Goal: Check status: Check status

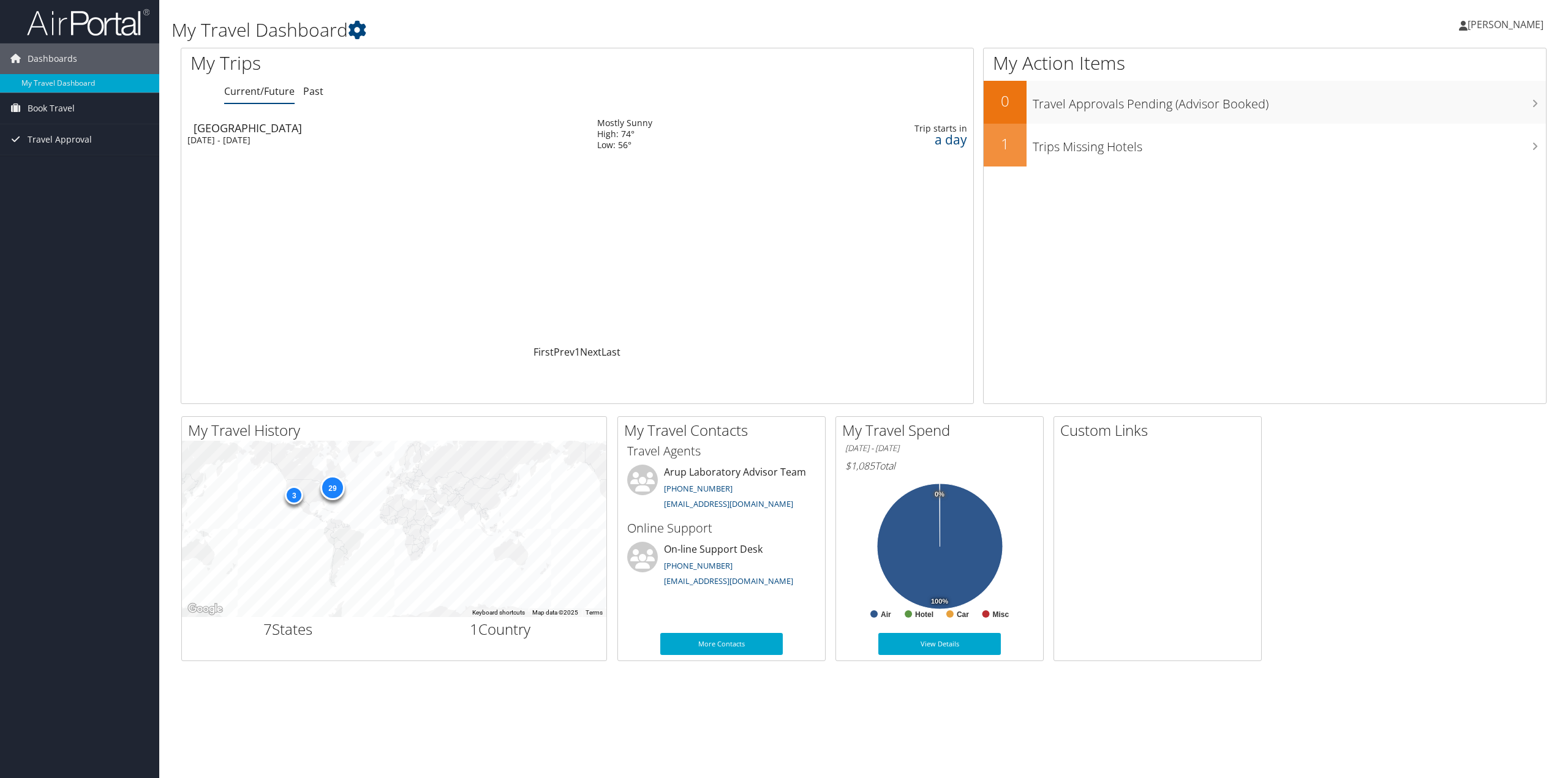
click at [235, 131] on div "[GEOGRAPHIC_DATA]" at bounding box center [389, 127] width 392 height 11
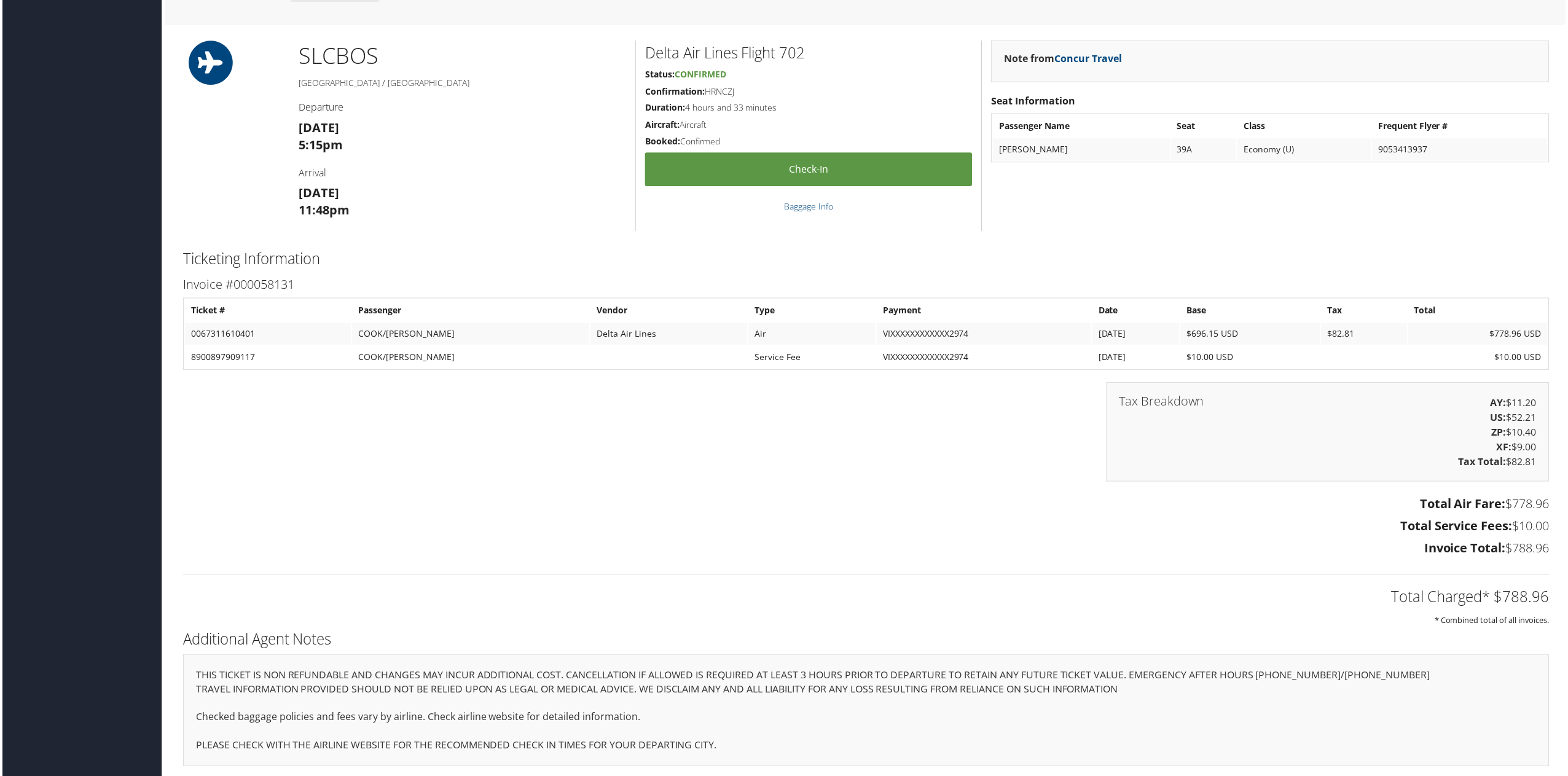
scroll to position [770, 0]
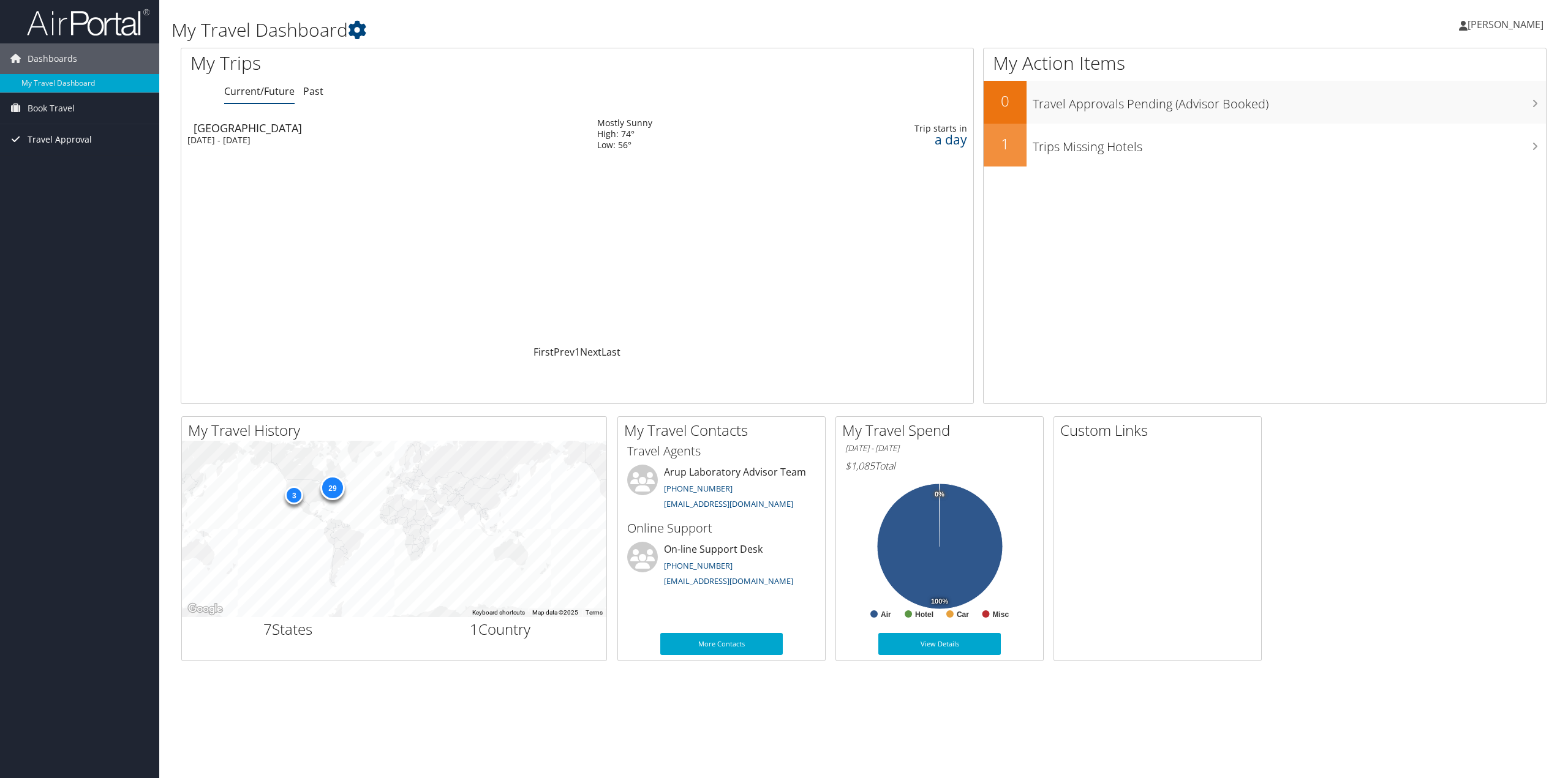
click at [71, 139] on span "Travel Approval" at bounding box center [59, 139] width 64 height 31
click at [93, 177] on link "Approved Trips" at bounding box center [80, 182] width 160 height 19
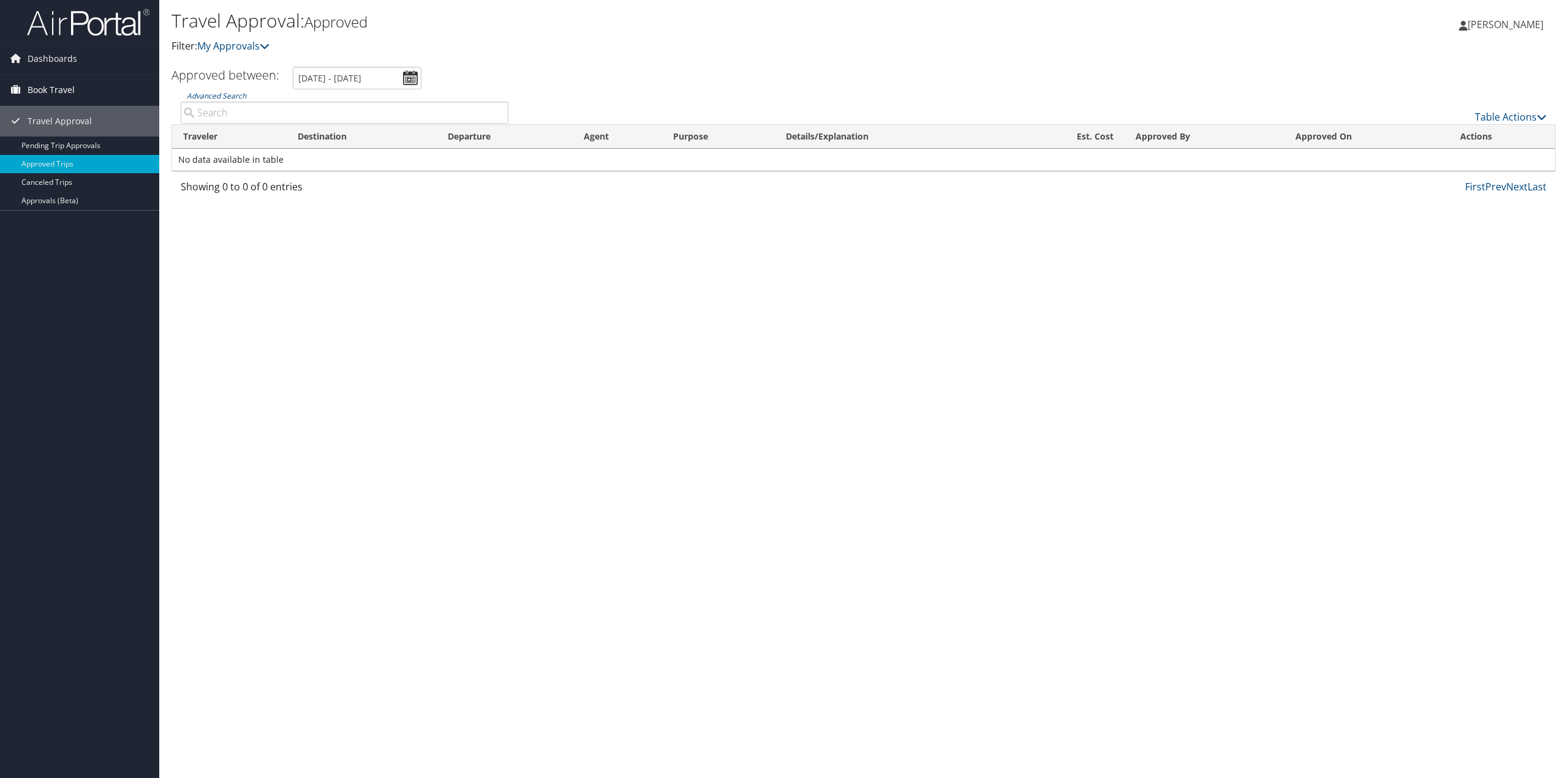
click at [38, 87] on span "Book Travel" at bounding box center [51, 90] width 47 height 31
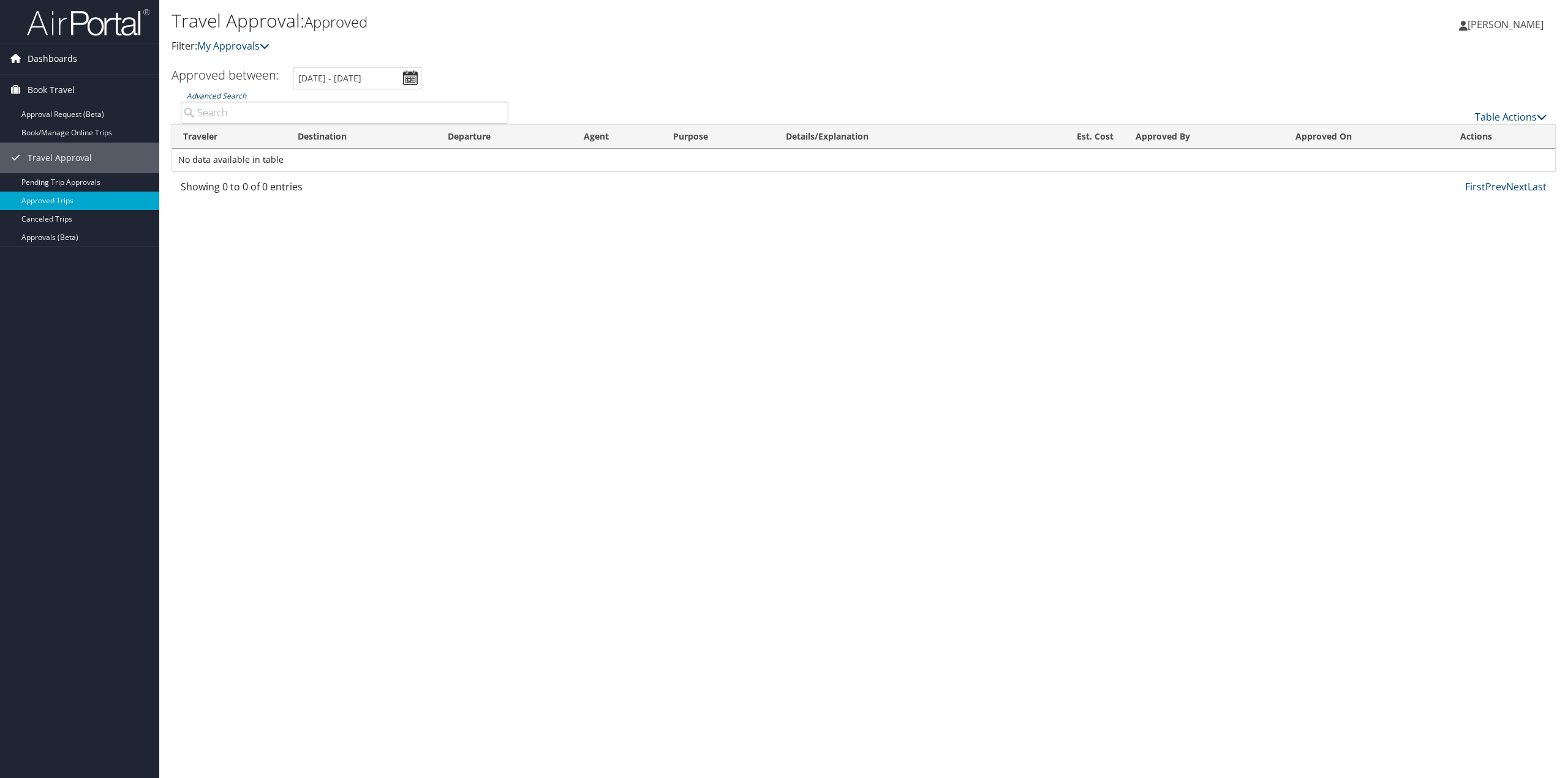
click at [57, 60] on span "Dashboards" at bounding box center [52, 59] width 50 height 31
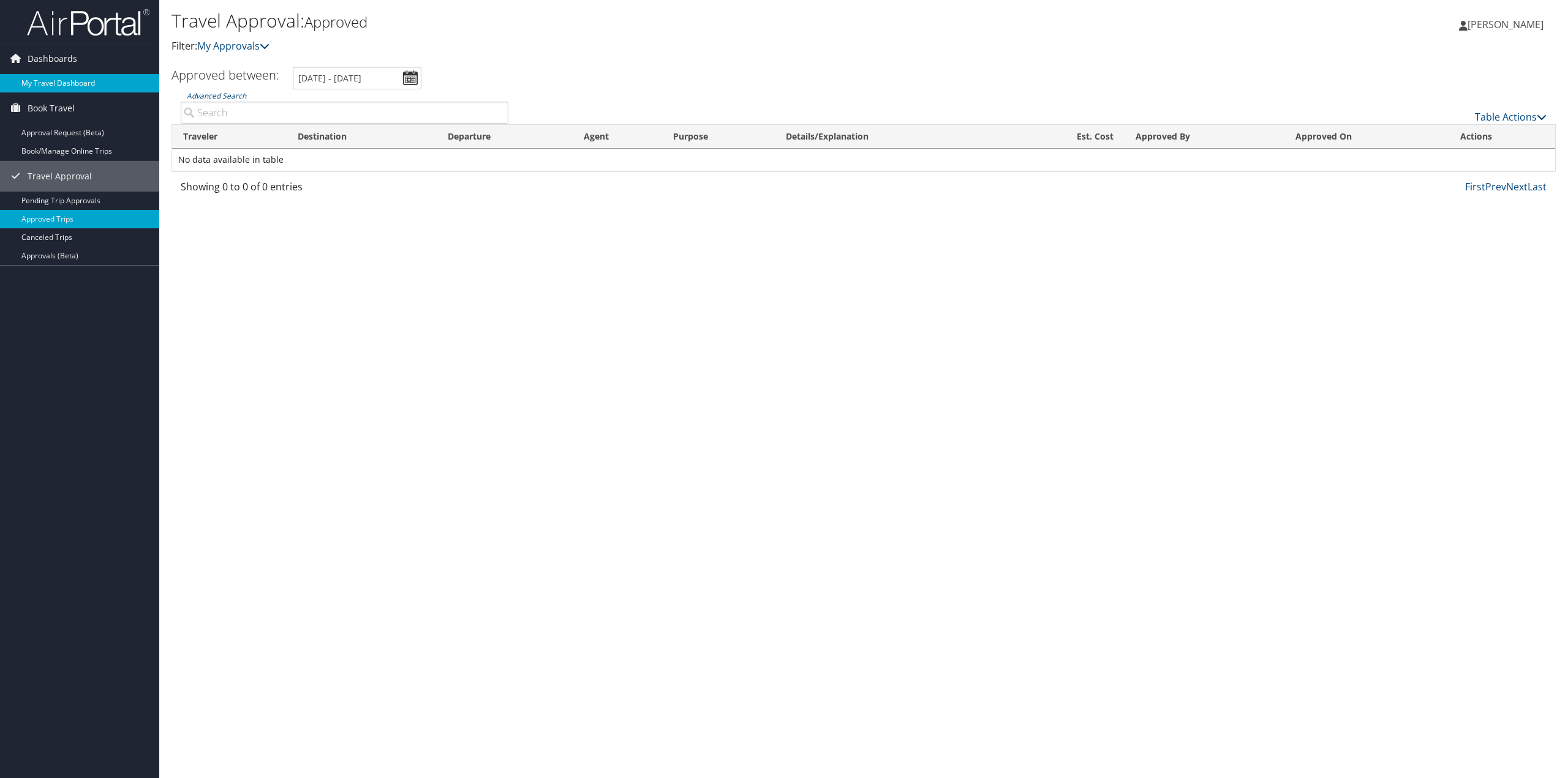
click at [68, 86] on link "My Travel Dashboard" at bounding box center [80, 83] width 160 height 19
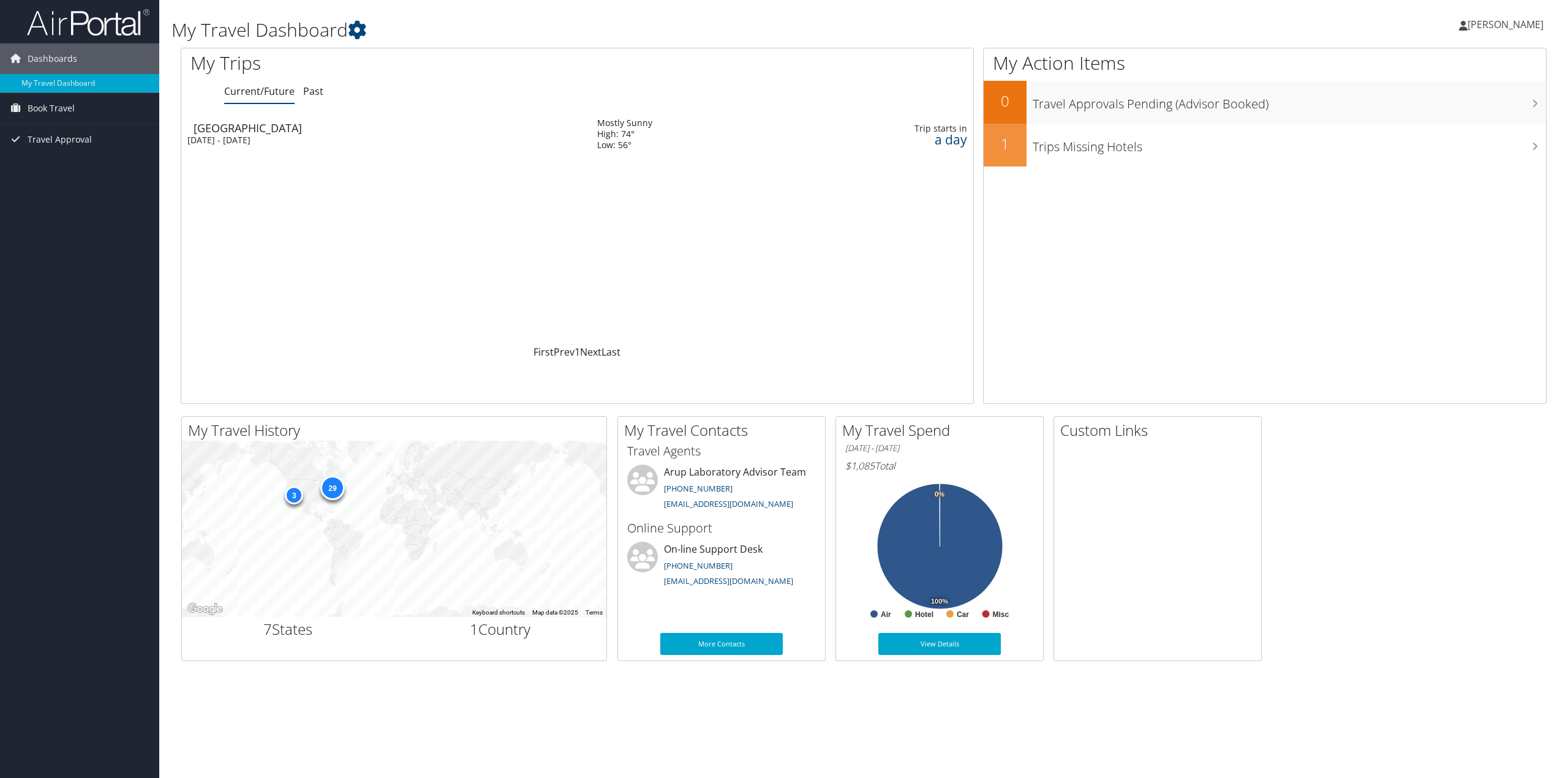
click at [239, 138] on div "Thu 9 Oct 2025 - Sun 12 Oct 2025" at bounding box center [383, 139] width 392 height 11
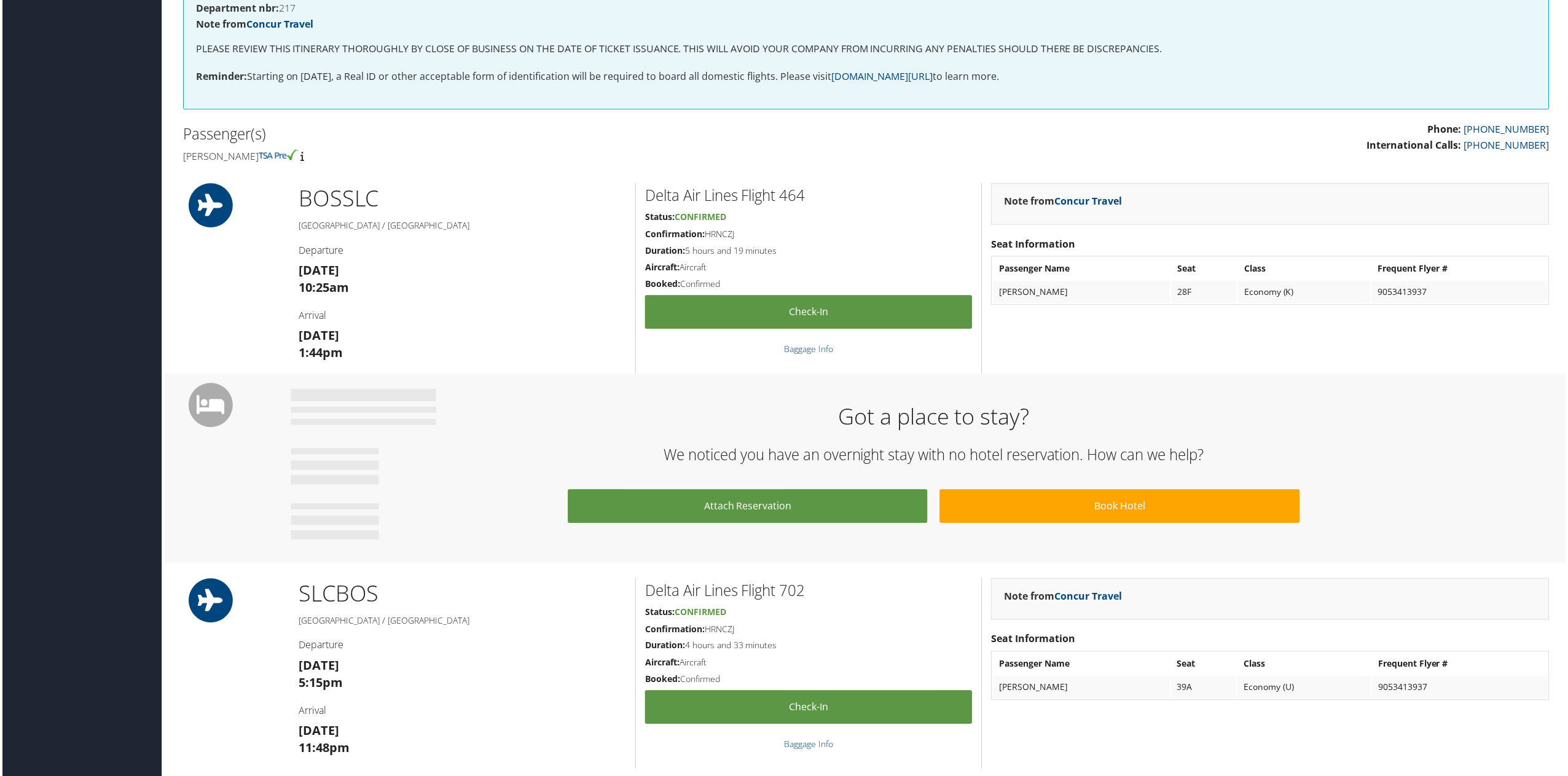
scroll to position [217, 0]
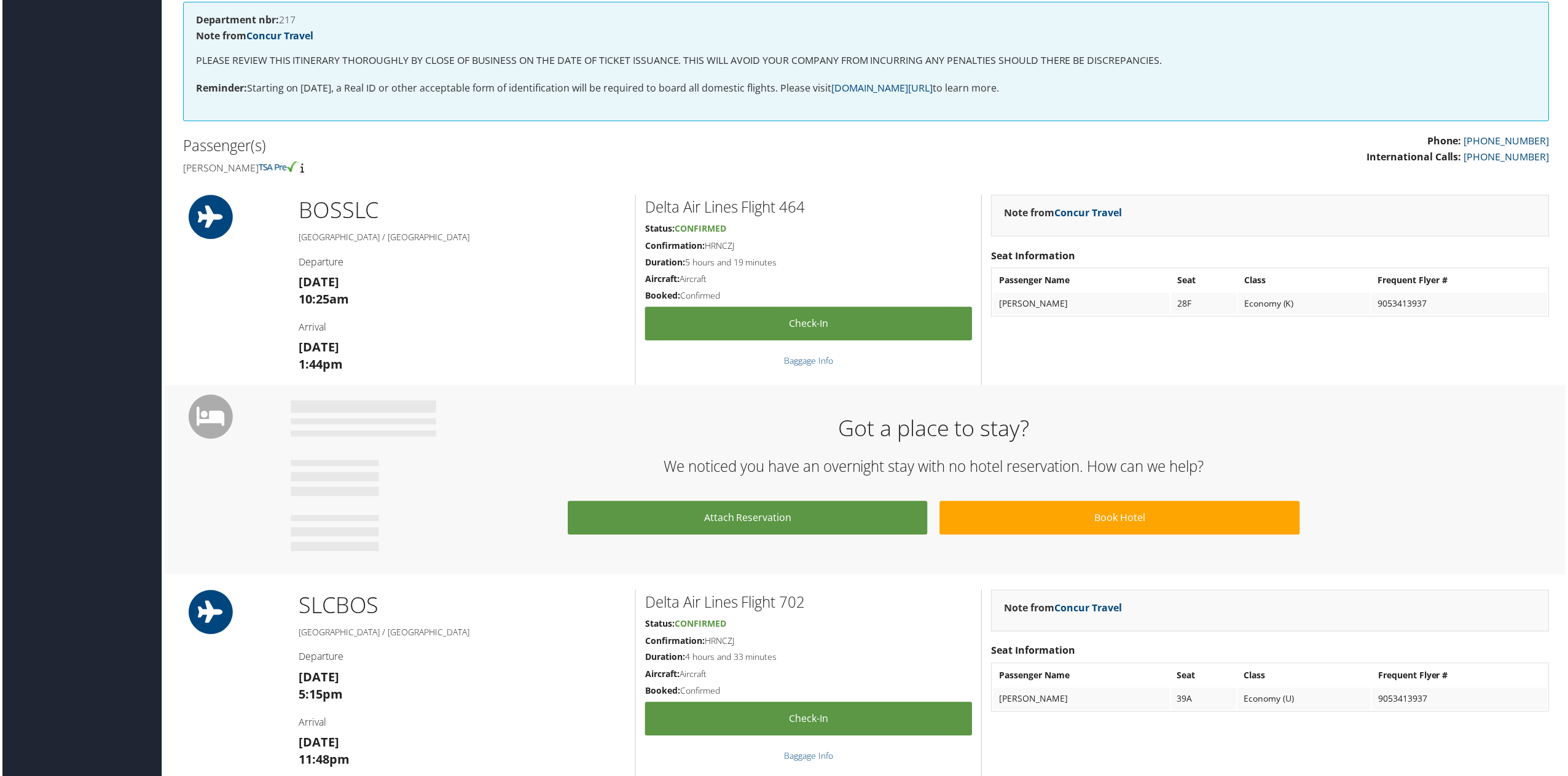
drag, startPoint x: 975, startPoint y: 139, endPoint x: 968, endPoint y: 143, distance: 8.1
click at [975, 139] on p "Phone: 855-993-3934 International Calls: 801-658-2926" at bounding box center [1213, 149] width 676 height 31
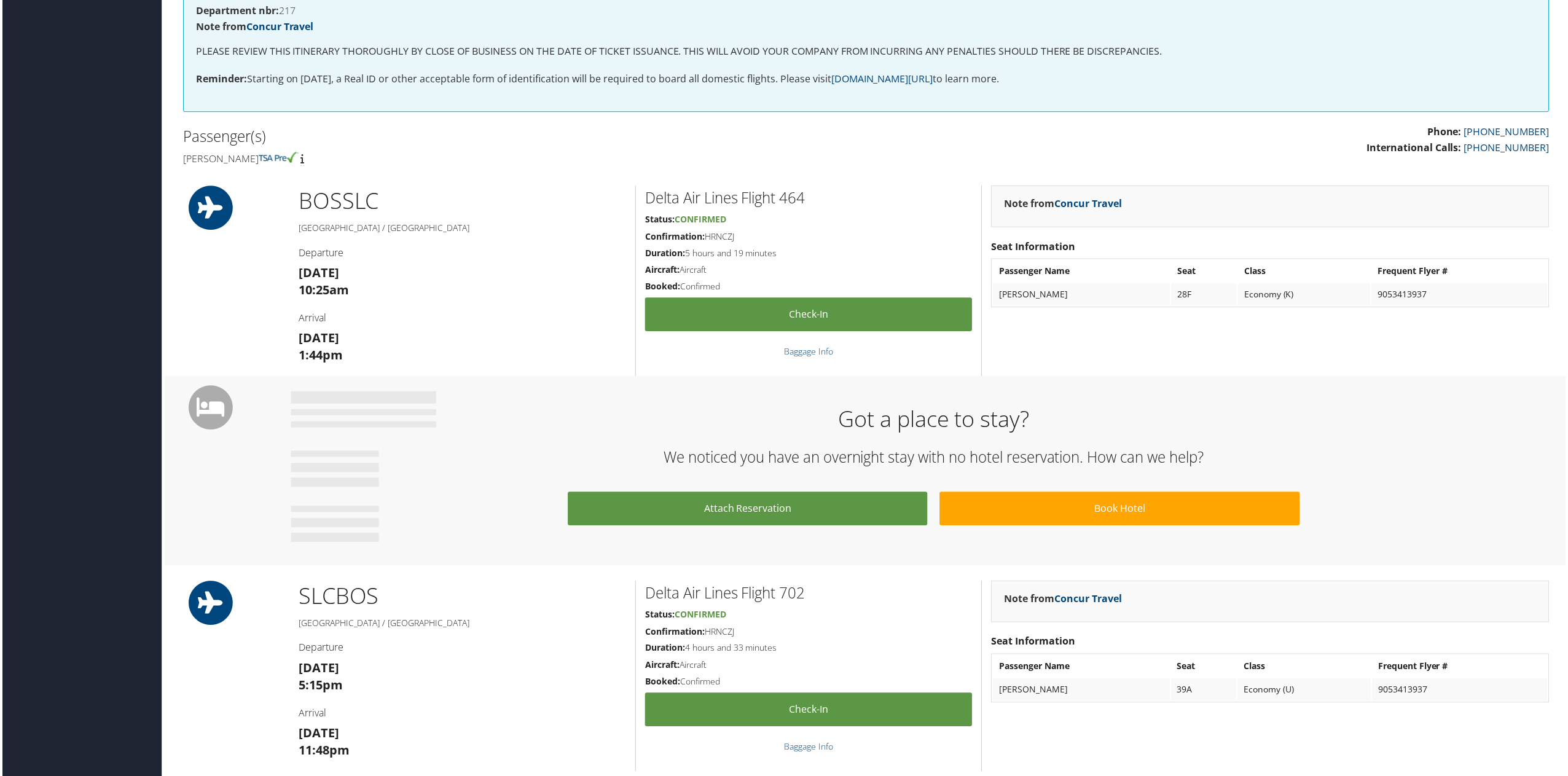
scroll to position [246, 0]
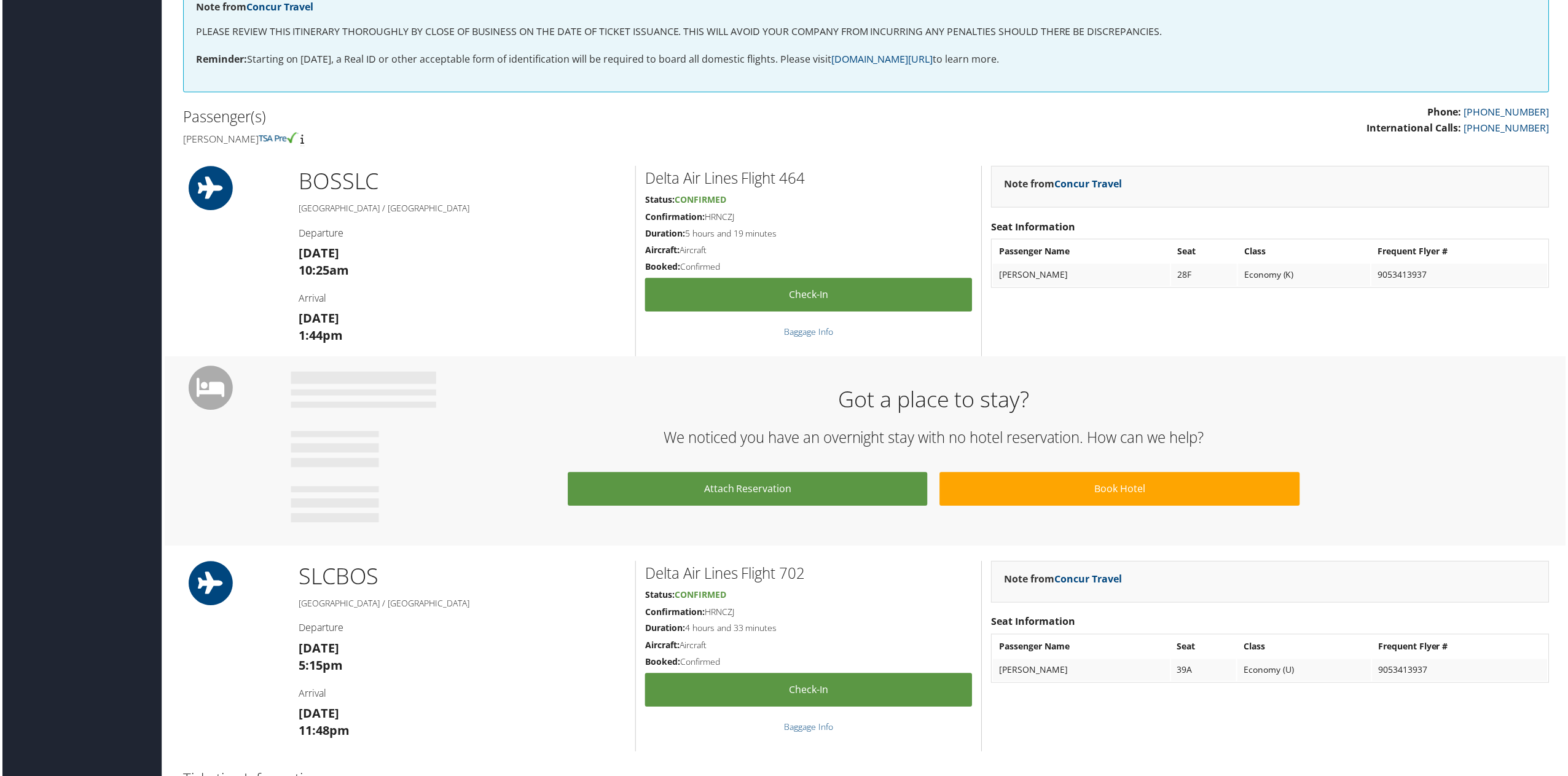
click at [1462, 373] on div "Got a place to stay? We noticed you have an overnight stay with no hotel reserv…" at bounding box center [934, 452] width 1290 height 159
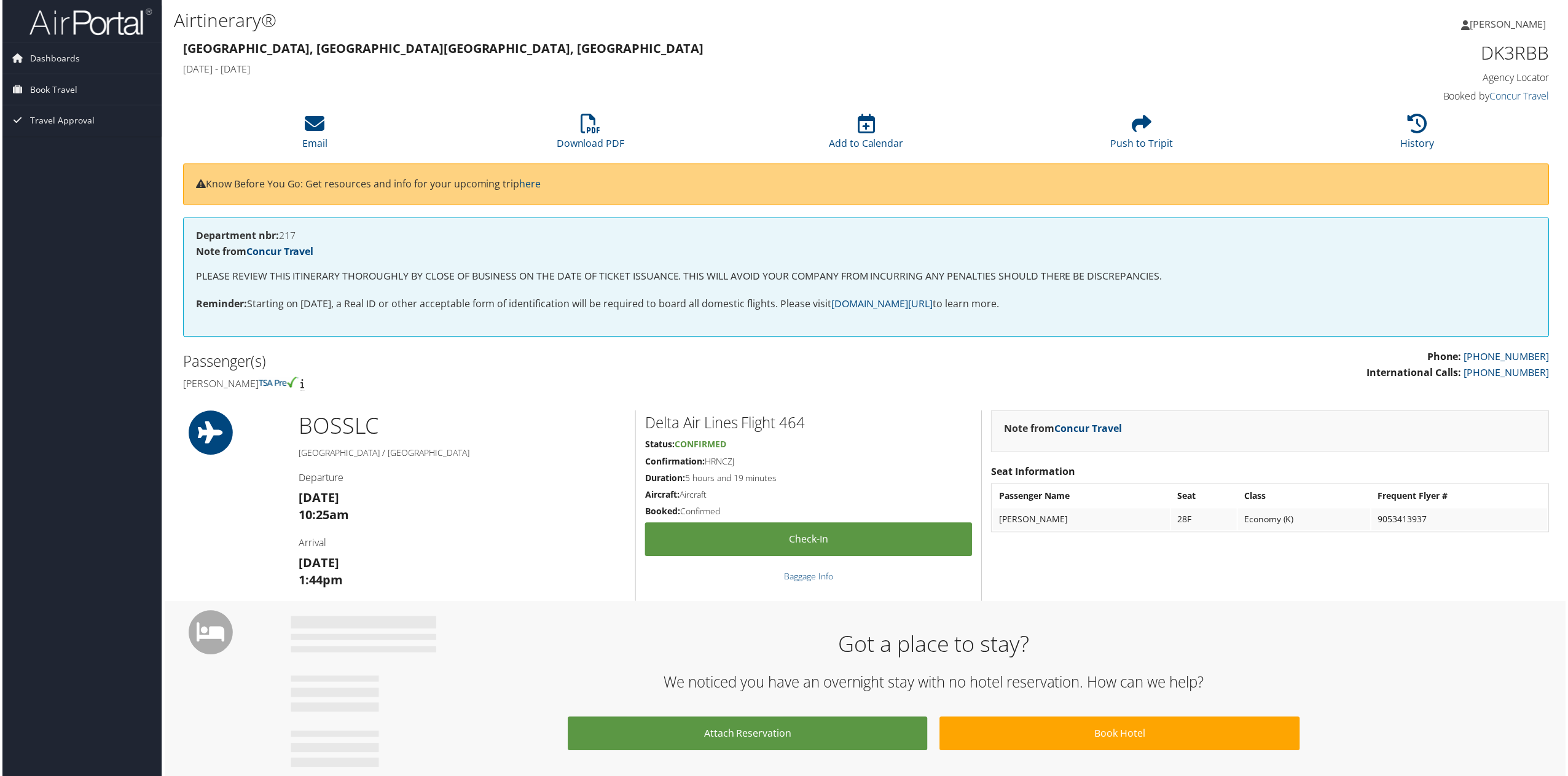
scroll to position [0, 0]
click at [1187, 58] on div "Boston, MA Salt Lake City, UT Thu 09 Oct 2025 - Sun 12 Oct 2025" at bounding box center [693, 61] width 1042 height 43
click at [1324, 31] on div "Dina Cook Dina Cook My Settings Travel Agency Contacts View Travel Profile Give…" at bounding box center [1311, 30] width 524 height 48
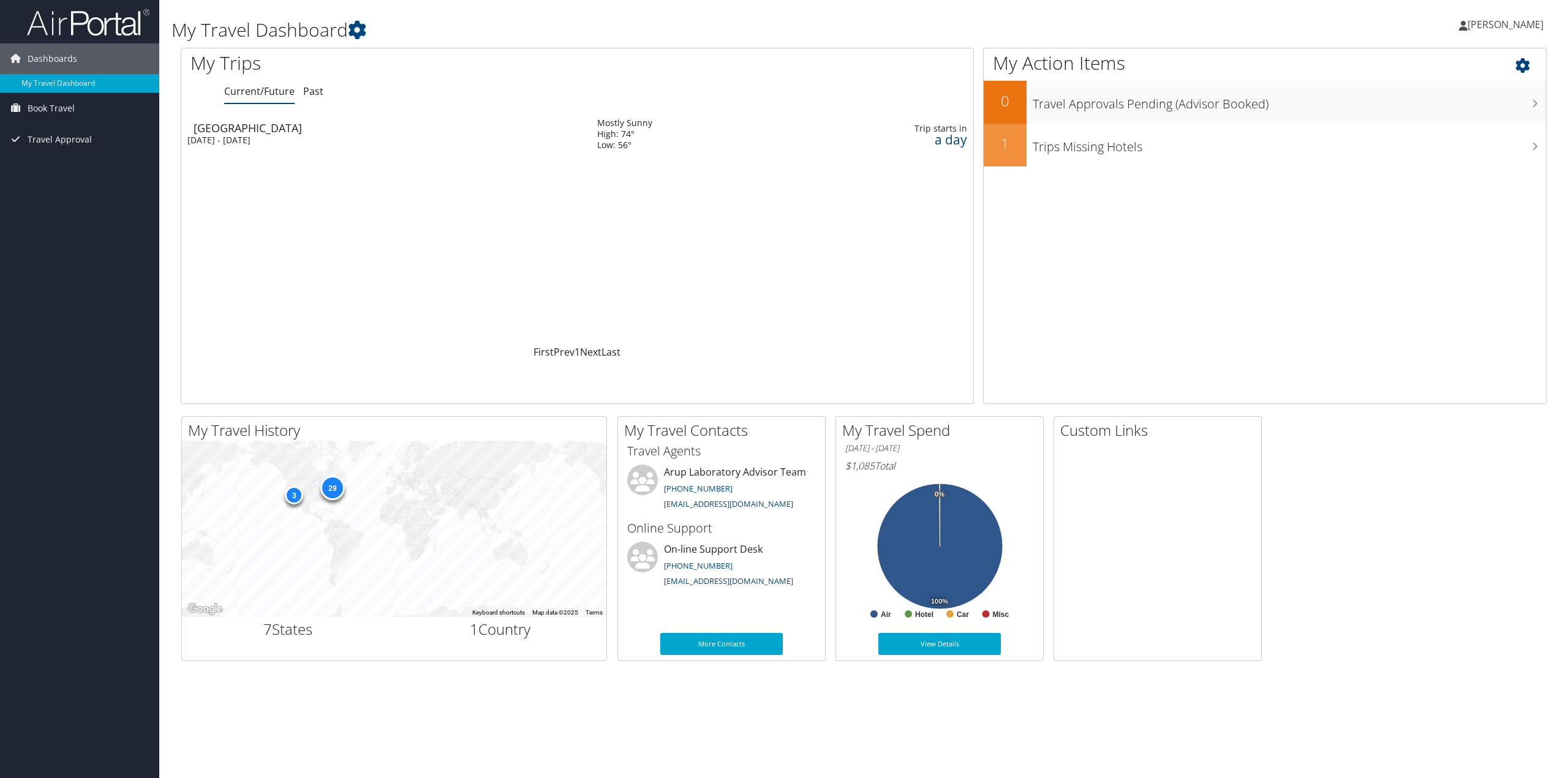
click at [1480, 260] on div "My Action Items 0 Travel Approvals Pending (Advisor Booked) 1 Trips Missing Hot…" at bounding box center [1265, 226] width 563 height 356
click at [240, 137] on div "[DATE] - [DATE]" at bounding box center [383, 139] width 392 height 11
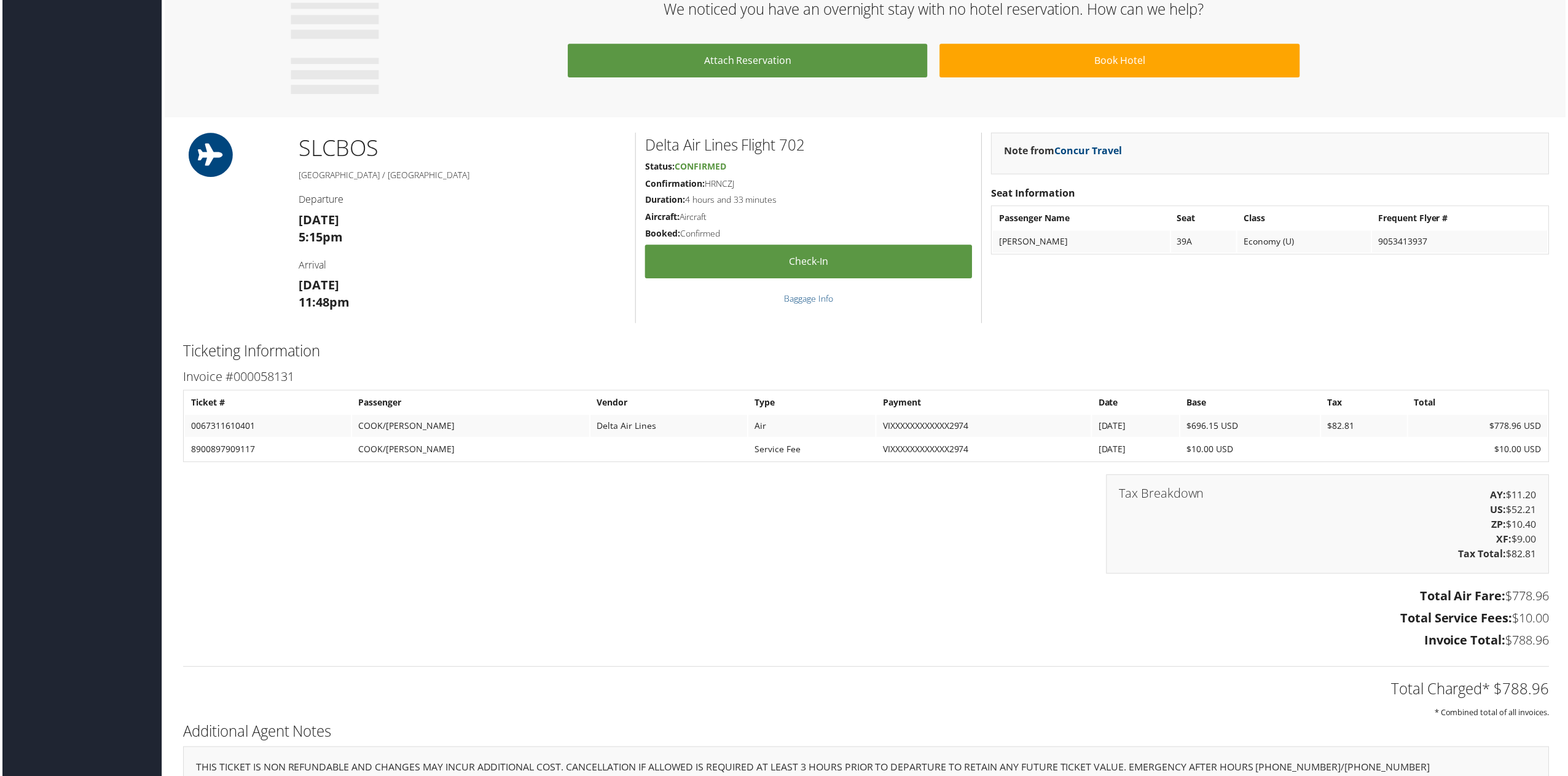
scroll to position [676, 0]
click at [913, 589] on h3 "Total Air Fare: $778.96" at bounding box center [866, 598] width 1370 height 17
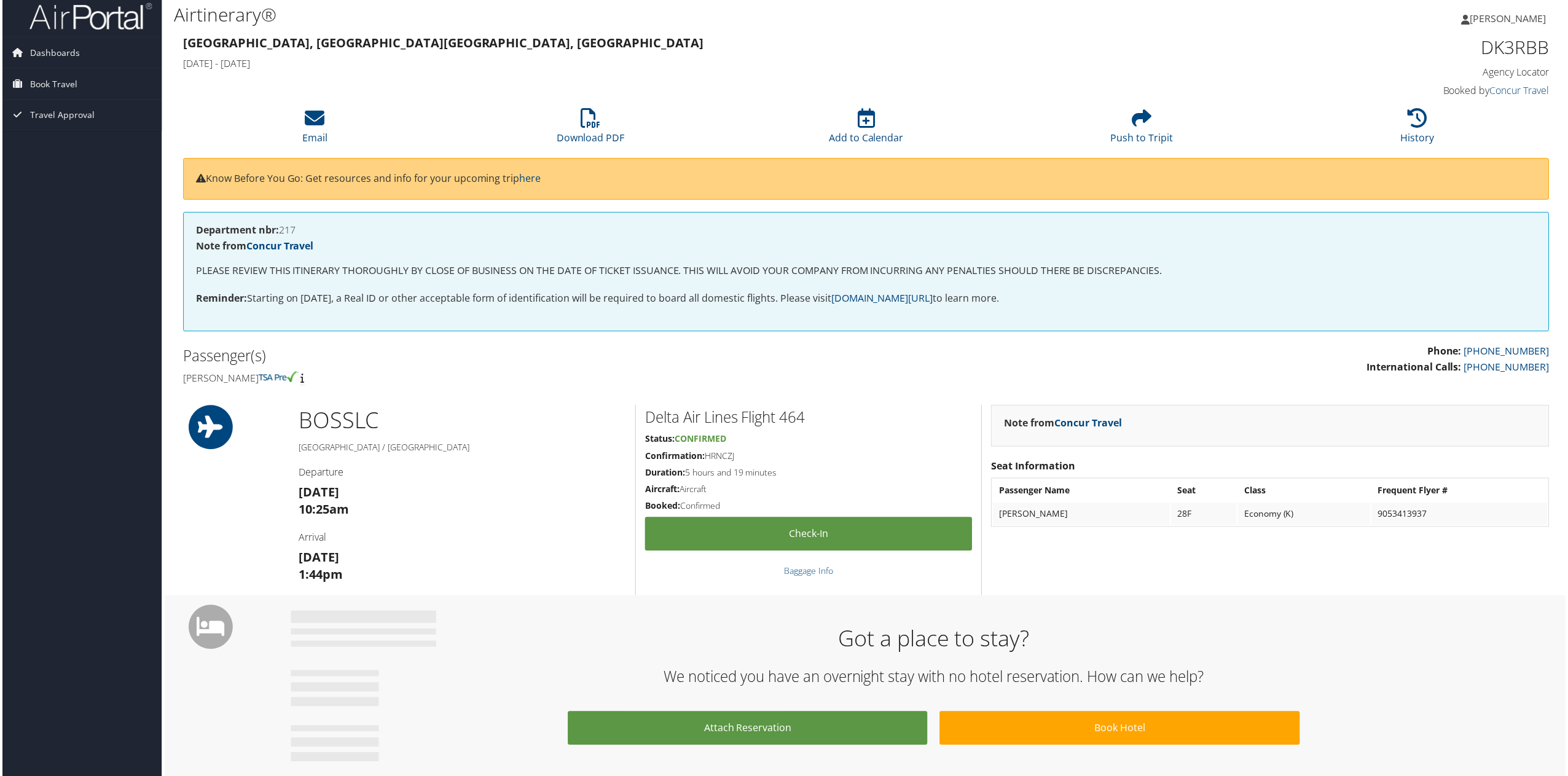
scroll to position [0, 0]
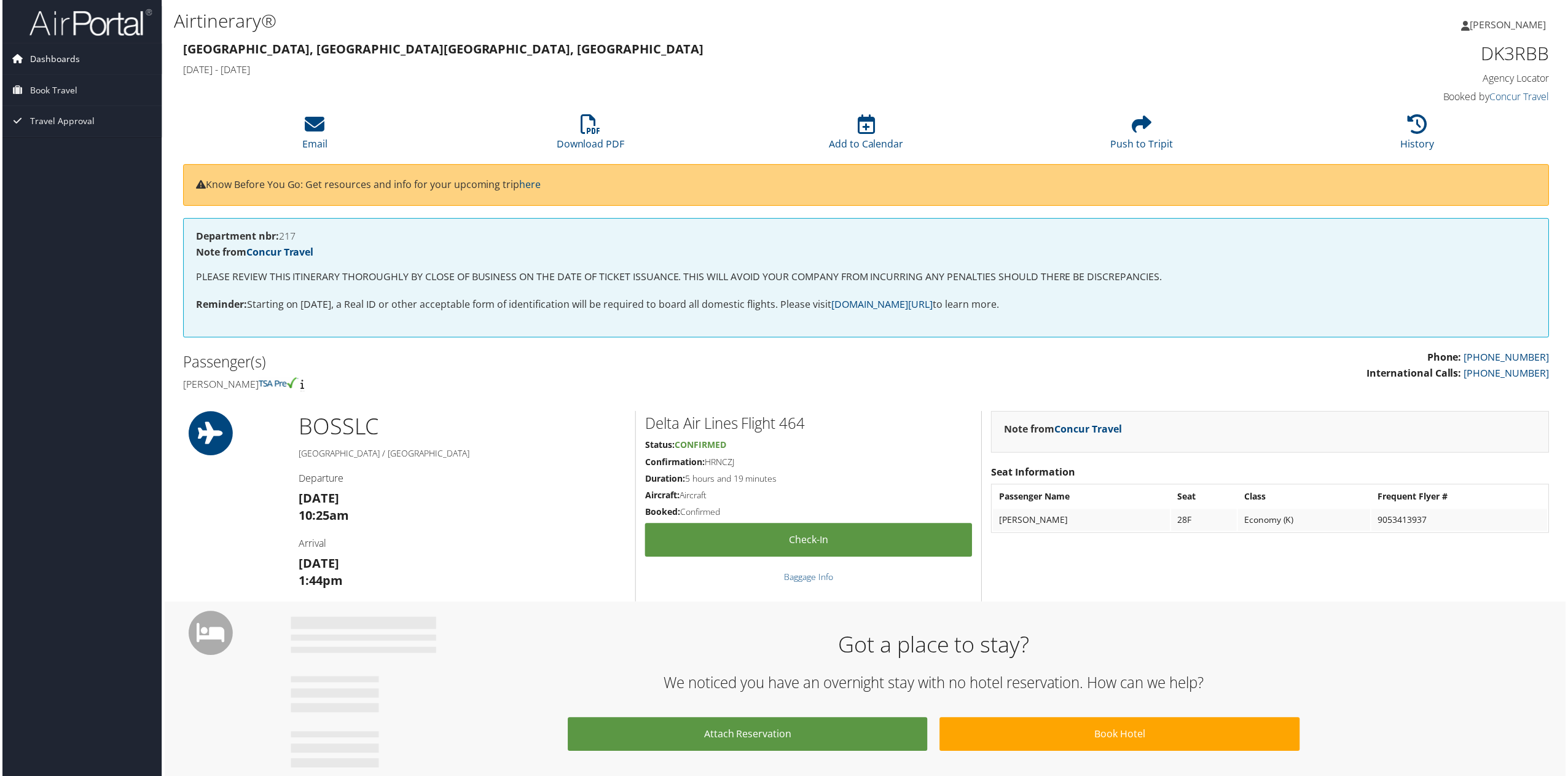
click at [48, 57] on span "Dashboards" at bounding box center [52, 59] width 50 height 31
click at [54, 107] on span "Book Travel" at bounding box center [51, 109] width 48 height 31
click at [526, 497] on h3 "[DATE] 10:25am" at bounding box center [461, 509] width 329 height 35
click at [55, 29] on img at bounding box center [88, 22] width 123 height 29
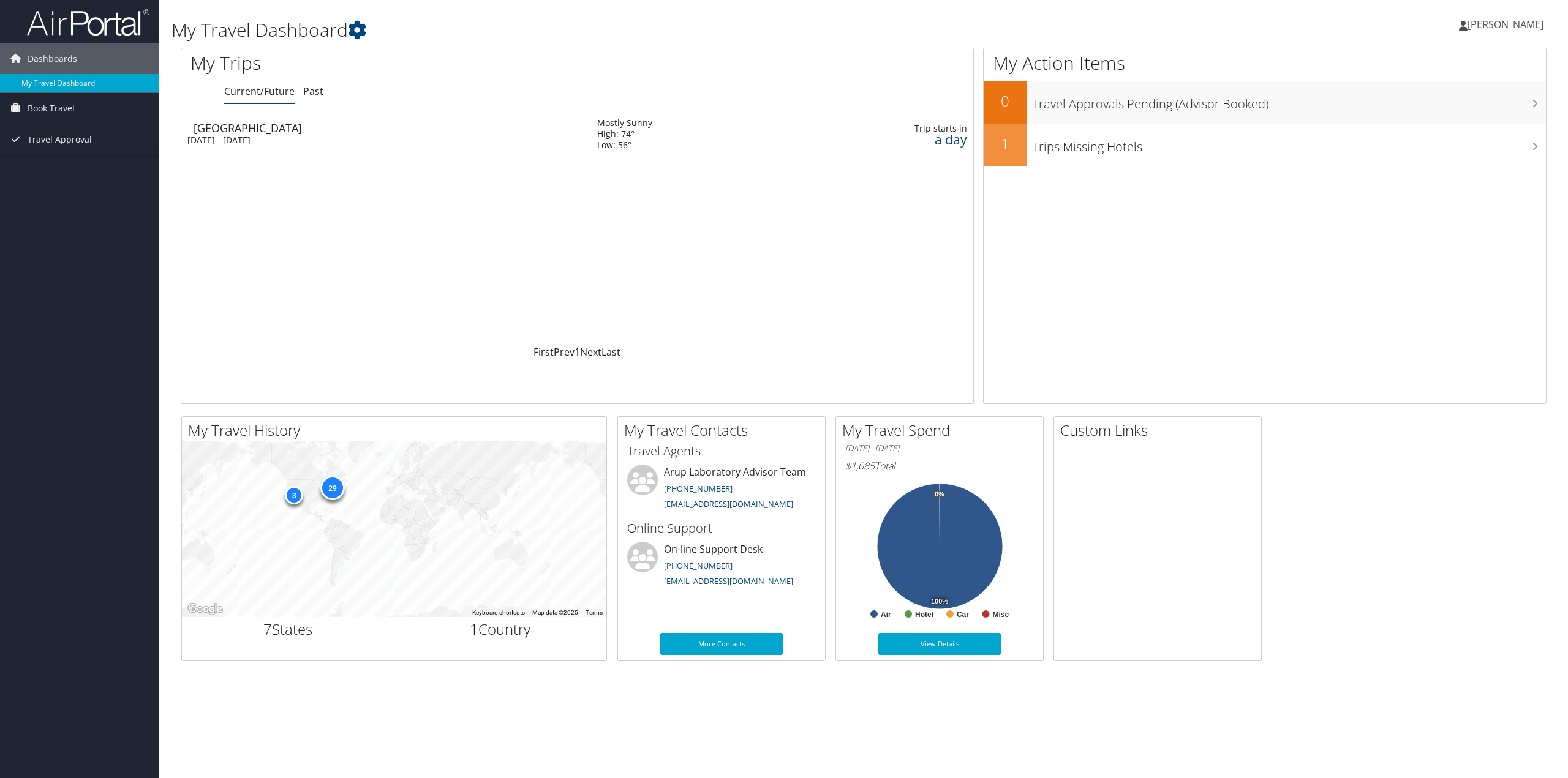
click at [459, 137] on div "[DATE] - [DATE]" at bounding box center [383, 139] width 392 height 11
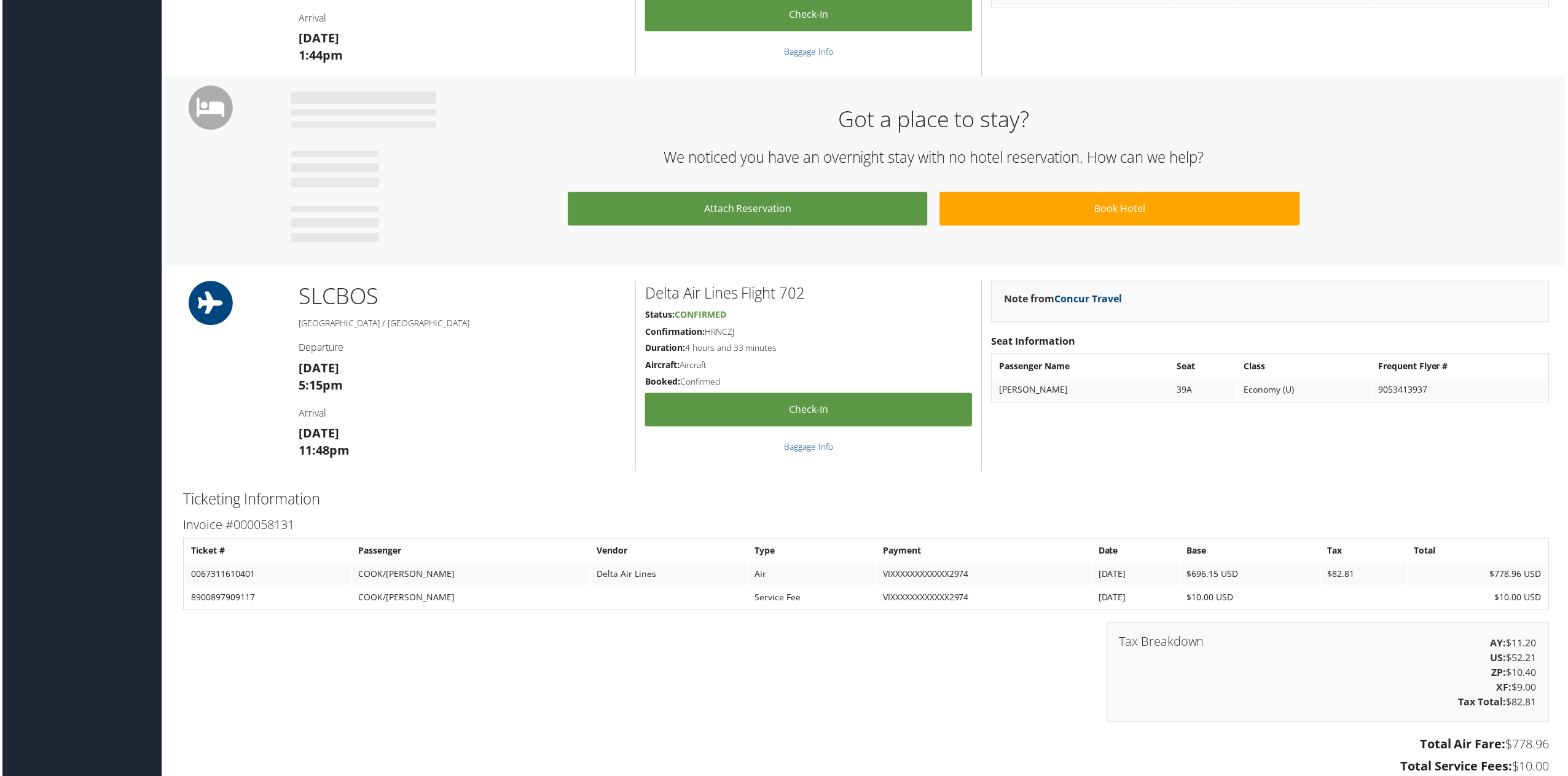
scroll to position [553, 0]
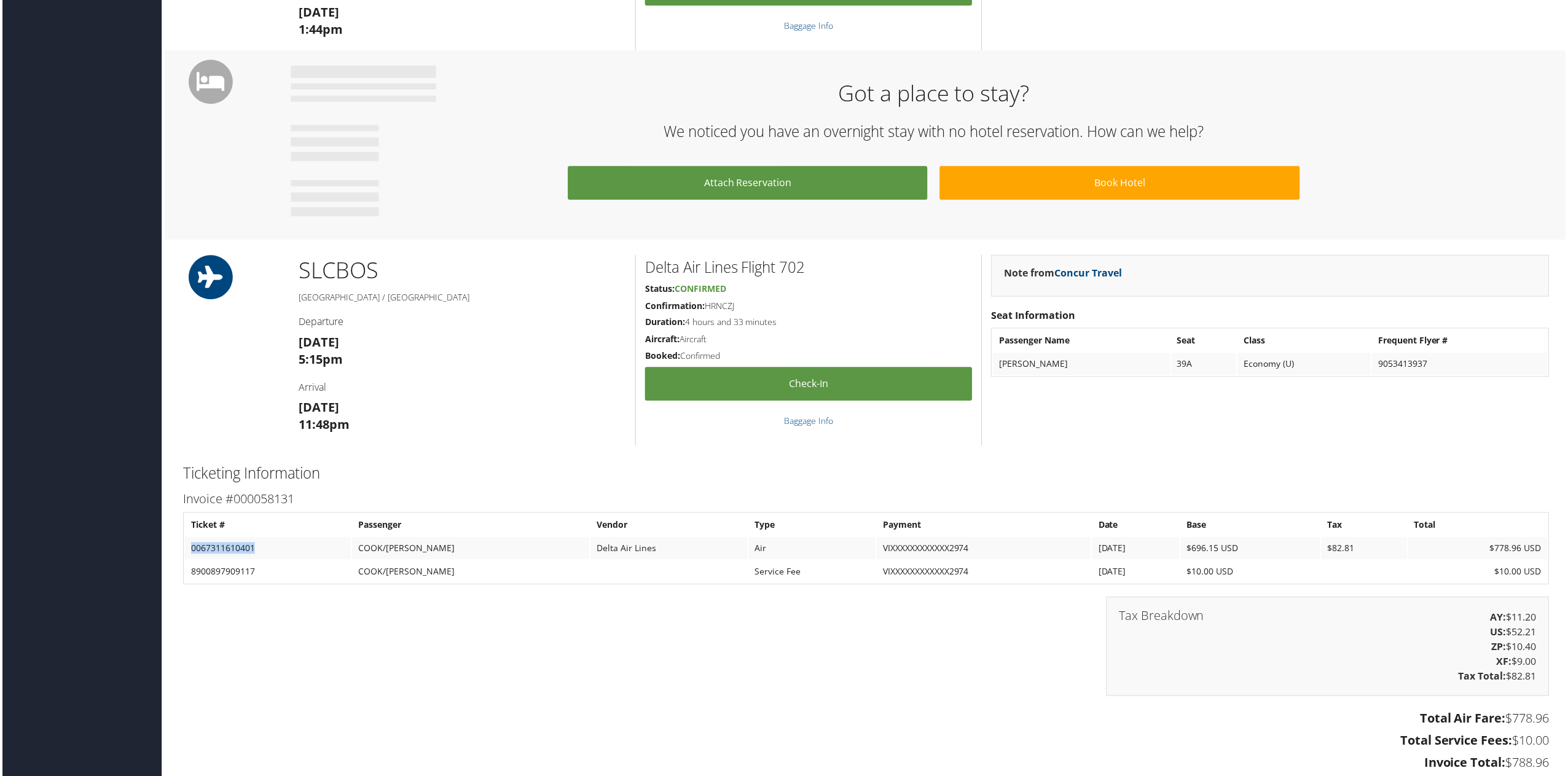
drag, startPoint x: 252, startPoint y: 550, endPoint x: 185, endPoint y: 552, distance: 67.0
click at [185, 552] on td "0067311610401" at bounding box center [266, 550] width 167 height 22
click at [231, 610] on div "Tax Breakdown AY: $11.20 US: $52.21 ZP: $10.40 XF: $9.00 Tax Total: $82.81" at bounding box center [867, 654] width 1388 height 112
drag, startPoint x: 256, startPoint y: 548, endPoint x: 190, endPoint y: 553, distance: 66.2
click at [190, 553] on td "0067311610401" at bounding box center [266, 550] width 167 height 22
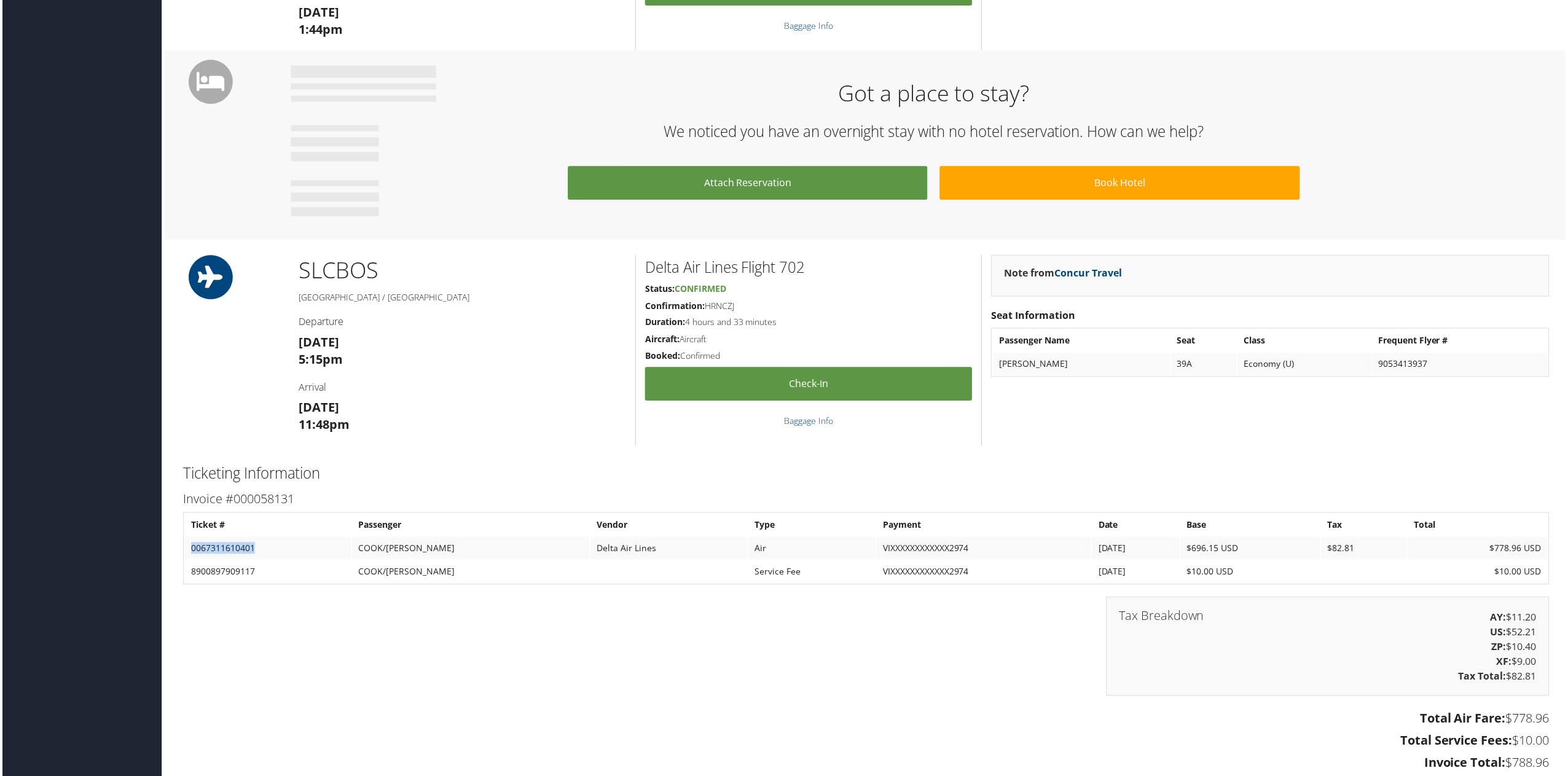
click at [262, 550] on td "0067311610401" at bounding box center [266, 550] width 167 height 22
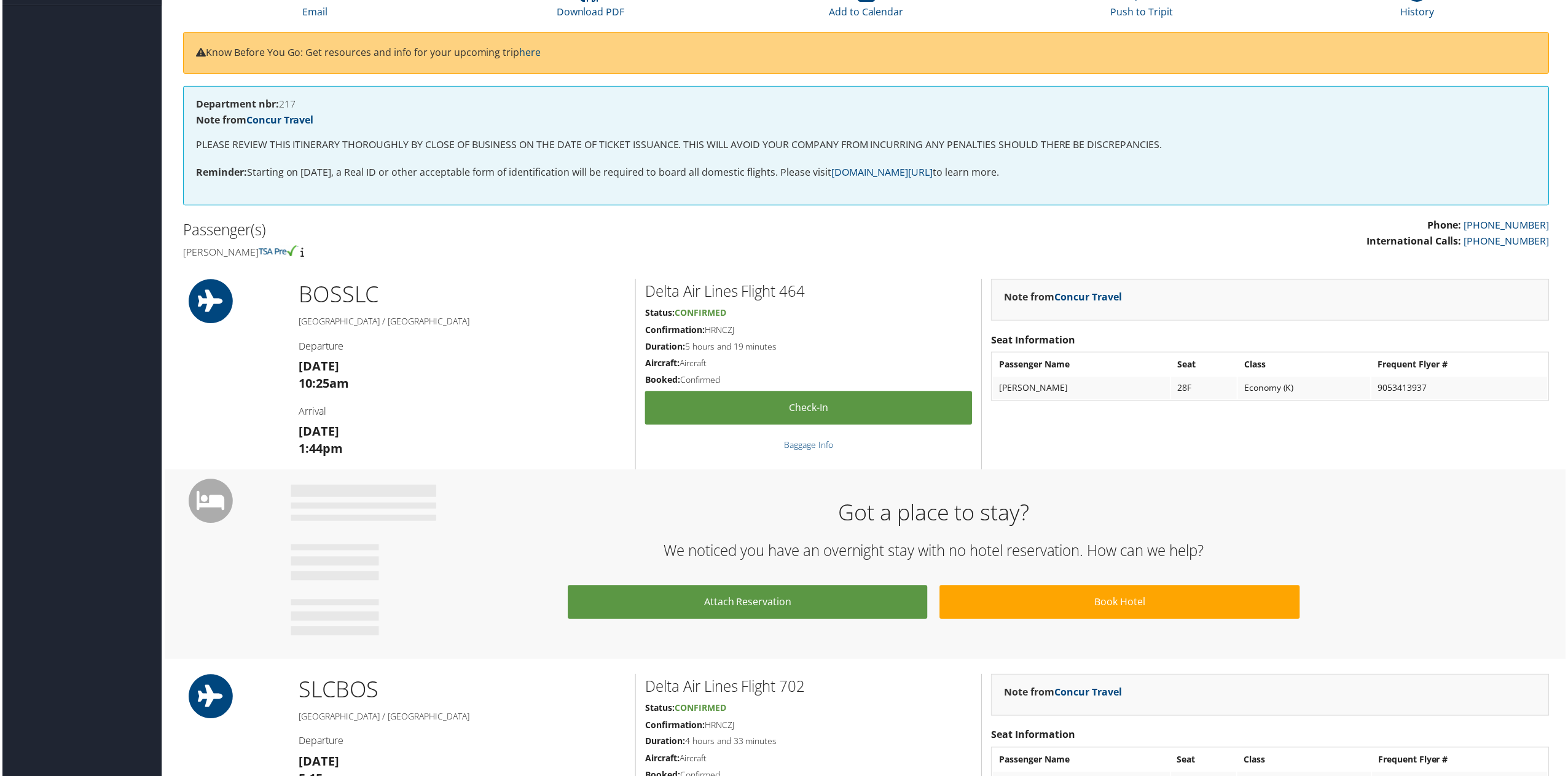
scroll to position [0, 0]
